Goal: Find contact information: Find contact information

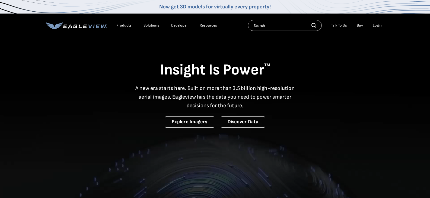
click at [377, 25] on div "Login" at bounding box center [377, 25] width 9 height 5
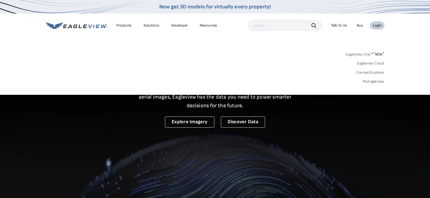
click at [287, 26] on input "text" at bounding box center [285, 25] width 74 height 11
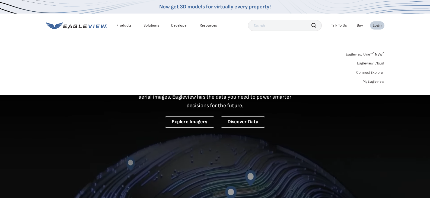
click at [379, 27] on div "Login" at bounding box center [377, 25] width 9 height 5
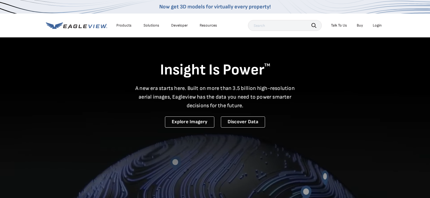
click at [340, 24] on div "Talk To Us" at bounding box center [339, 25] width 16 height 5
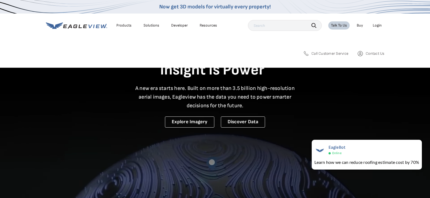
click at [330, 53] on span "Call Customer Service" at bounding box center [329, 53] width 37 height 5
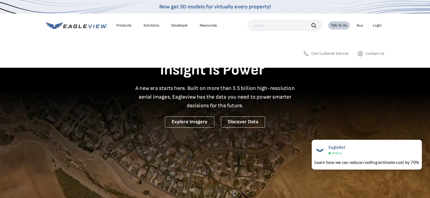
click at [274, 33] on div "Products Solutions Developer Resources Search Talk To Us Buy Login" at bounding box center [215, 26] width 338 height 24
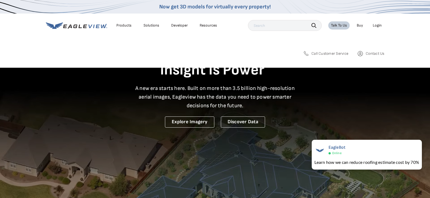
click at [374, 53] on span "Contact Us" at bounding box center [375, 53] width 18 height 5
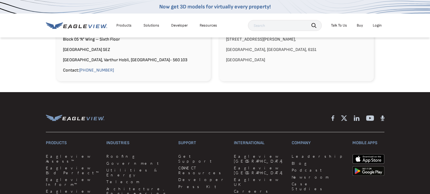
scroll to position [451, 0]
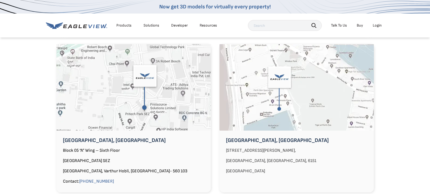
drag, startPoint x: 431, startPoint y: 34, endPoint x: 433, endPoint y: 130, distance: 96.0
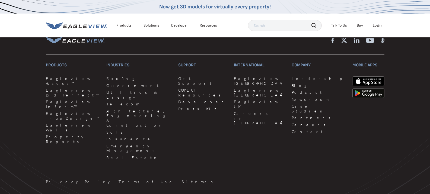
scroll to position [623, 0]
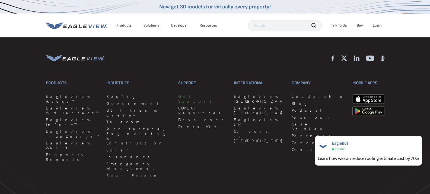
click at [178, 94] on link "Get Support" at bounding box center [202, 98] width 49 height 9
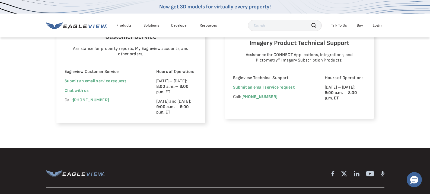
scroll to position [363, 0]
